Goal: Task Accomplishment & Management: Use online tool/utility

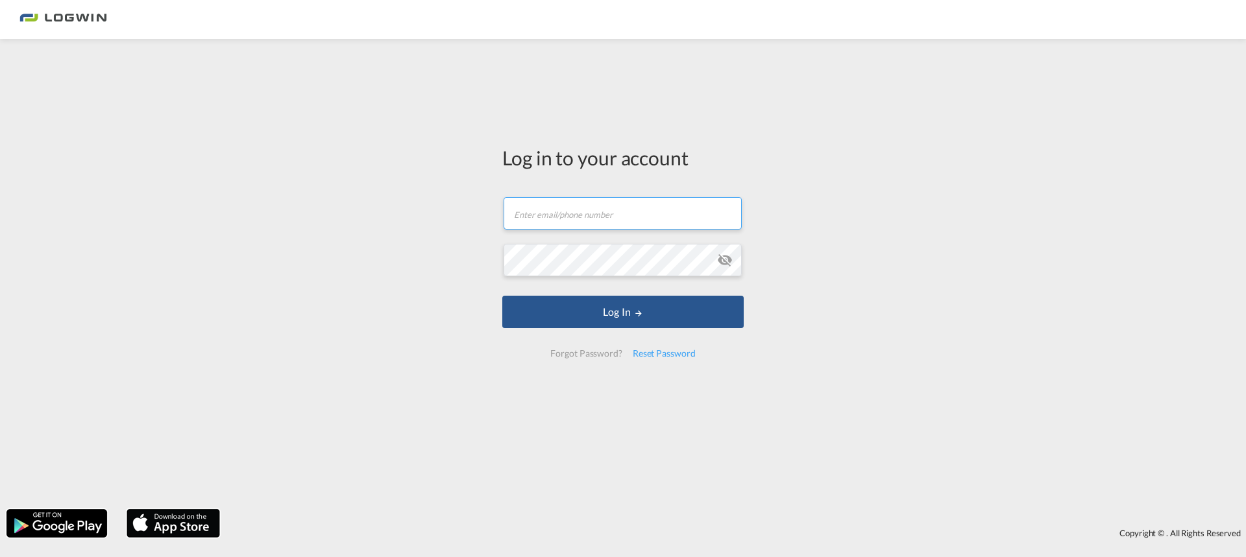
click at [541, 202] on input "text" at bounding box center [623, 213] width 238 height 32
type input "[DOMAIN_NAME][EMAIL_ADDRESS][DOMAIN_NAME]"
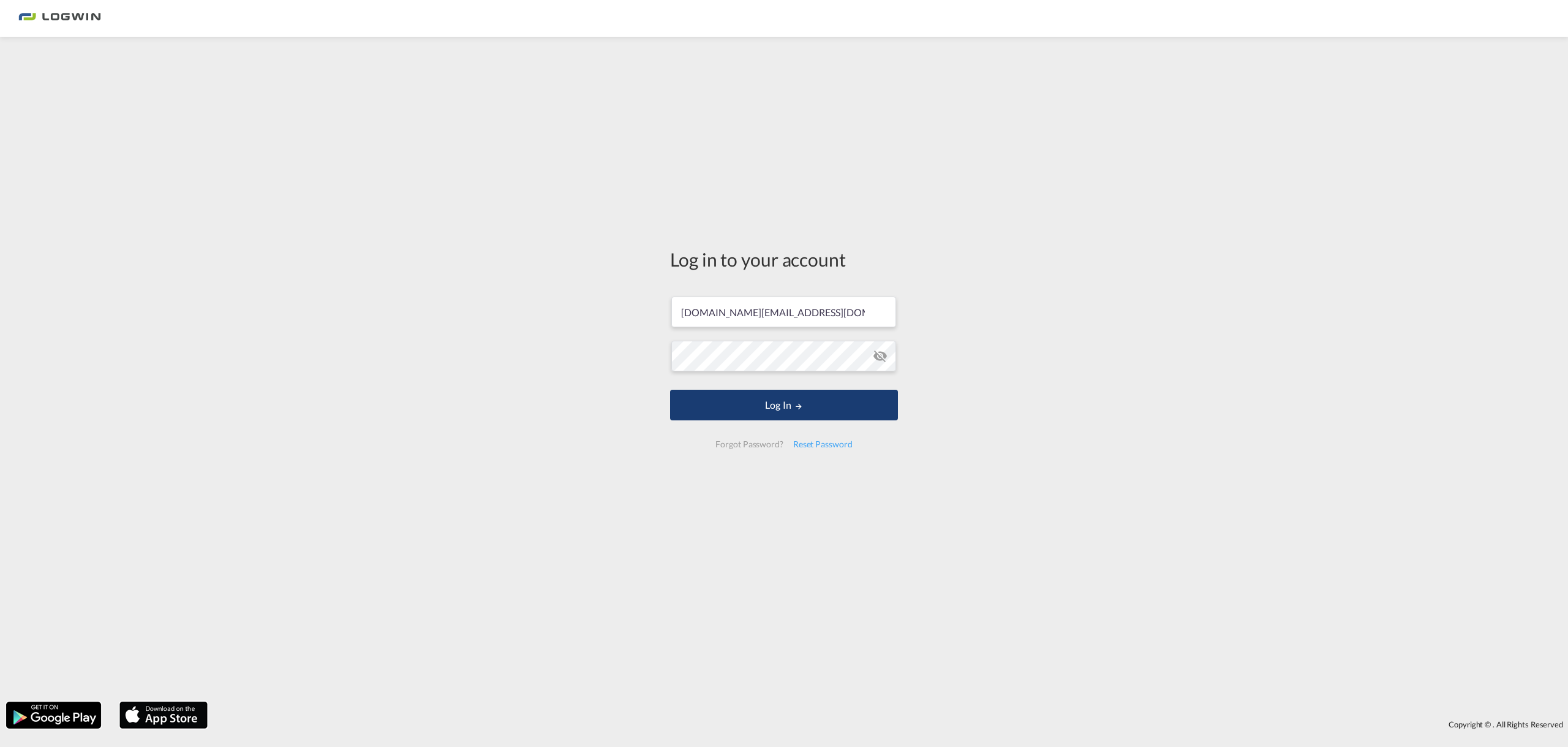
click at [782, 409] on button "Log In" at bounding box center [784, 405] width 228 height 30
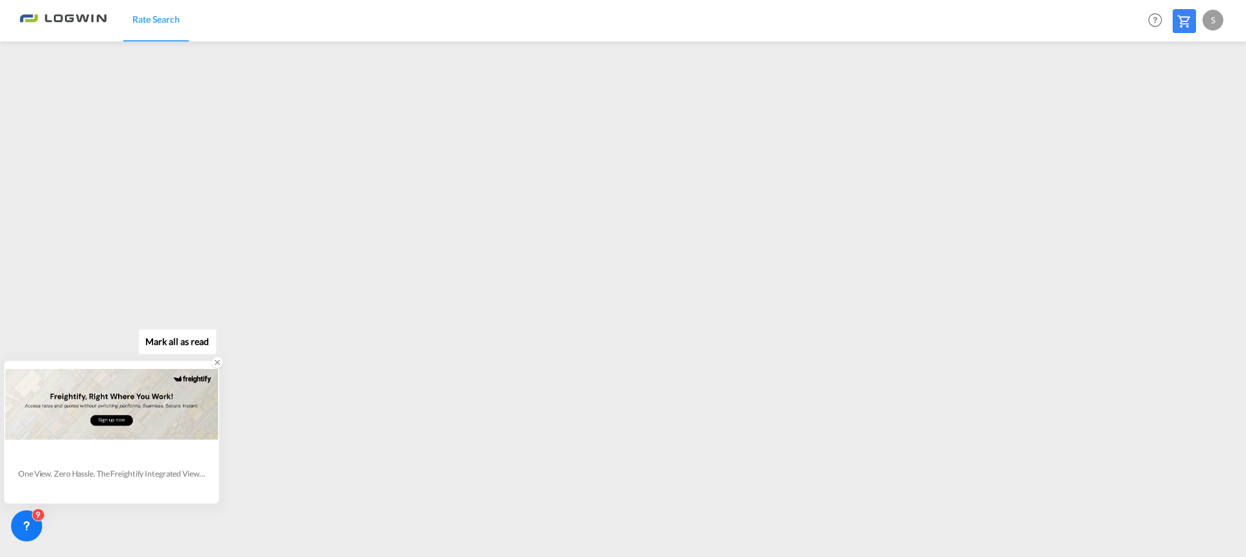
click at [216, 365] on icon at bounding box center [217, 362] width 9 height 9
